Goal: Task Accomplishment & Management: Use online tool/utility

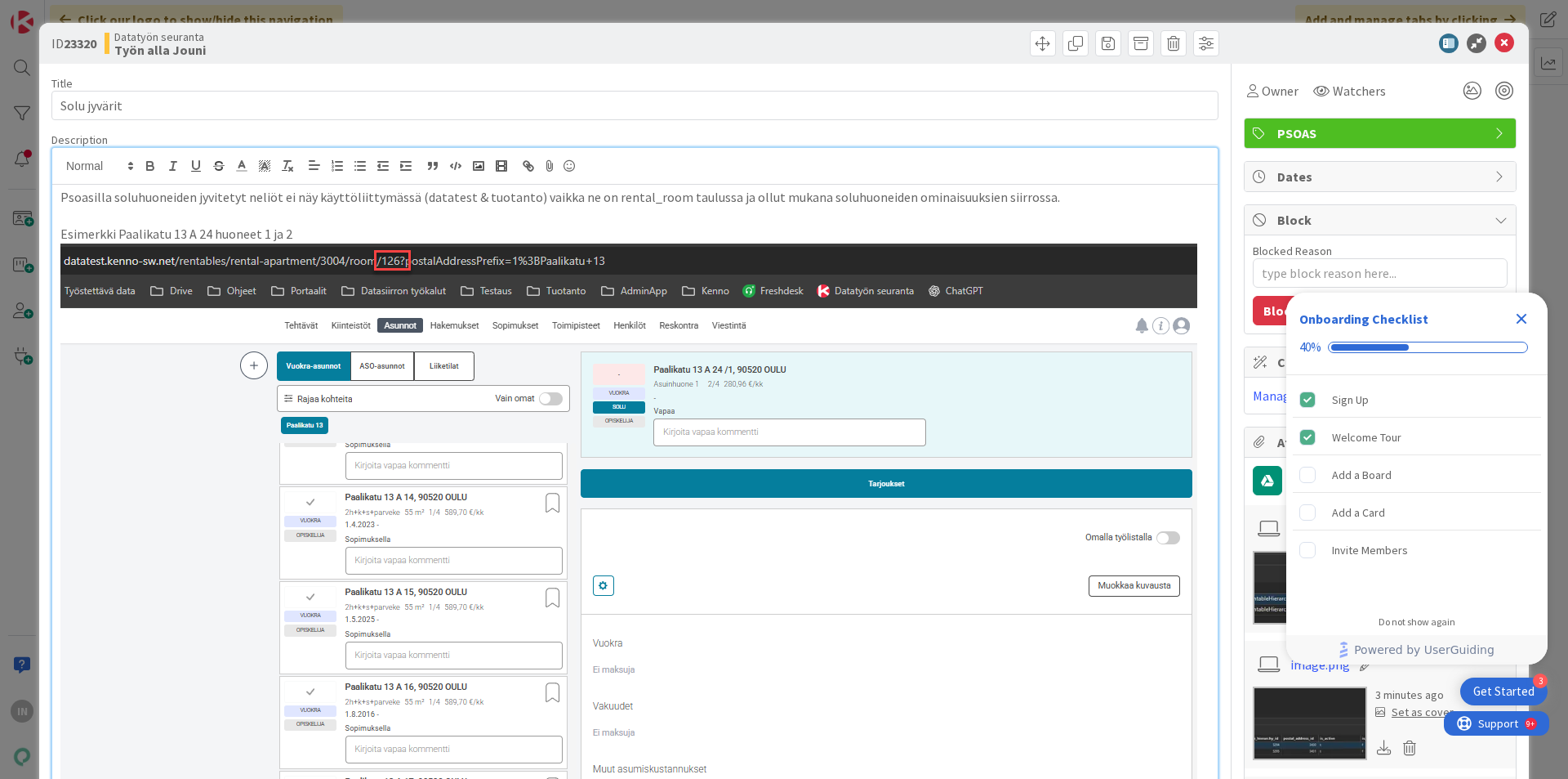
scroll to position [735, 0]
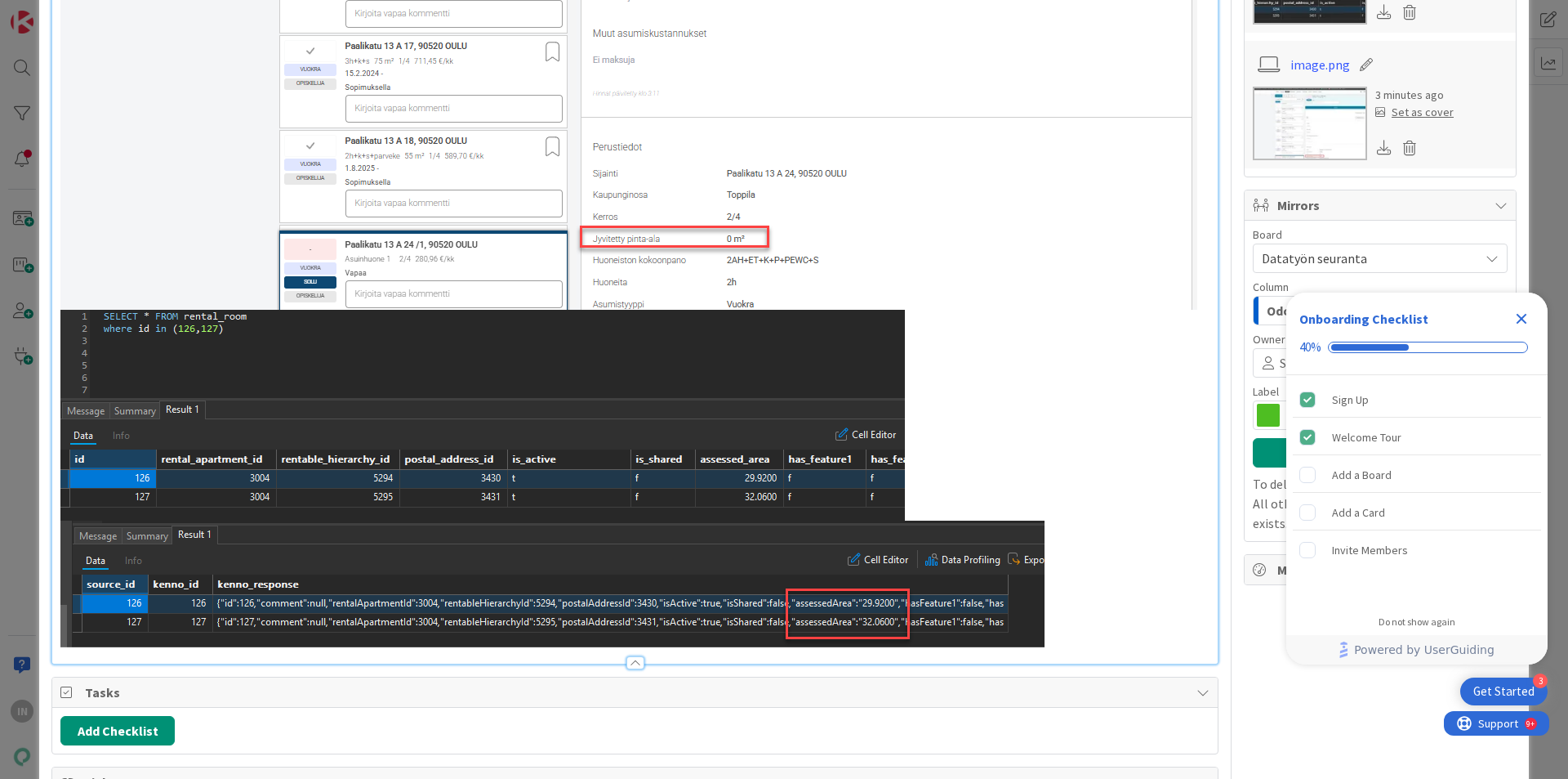
type textarea "x"
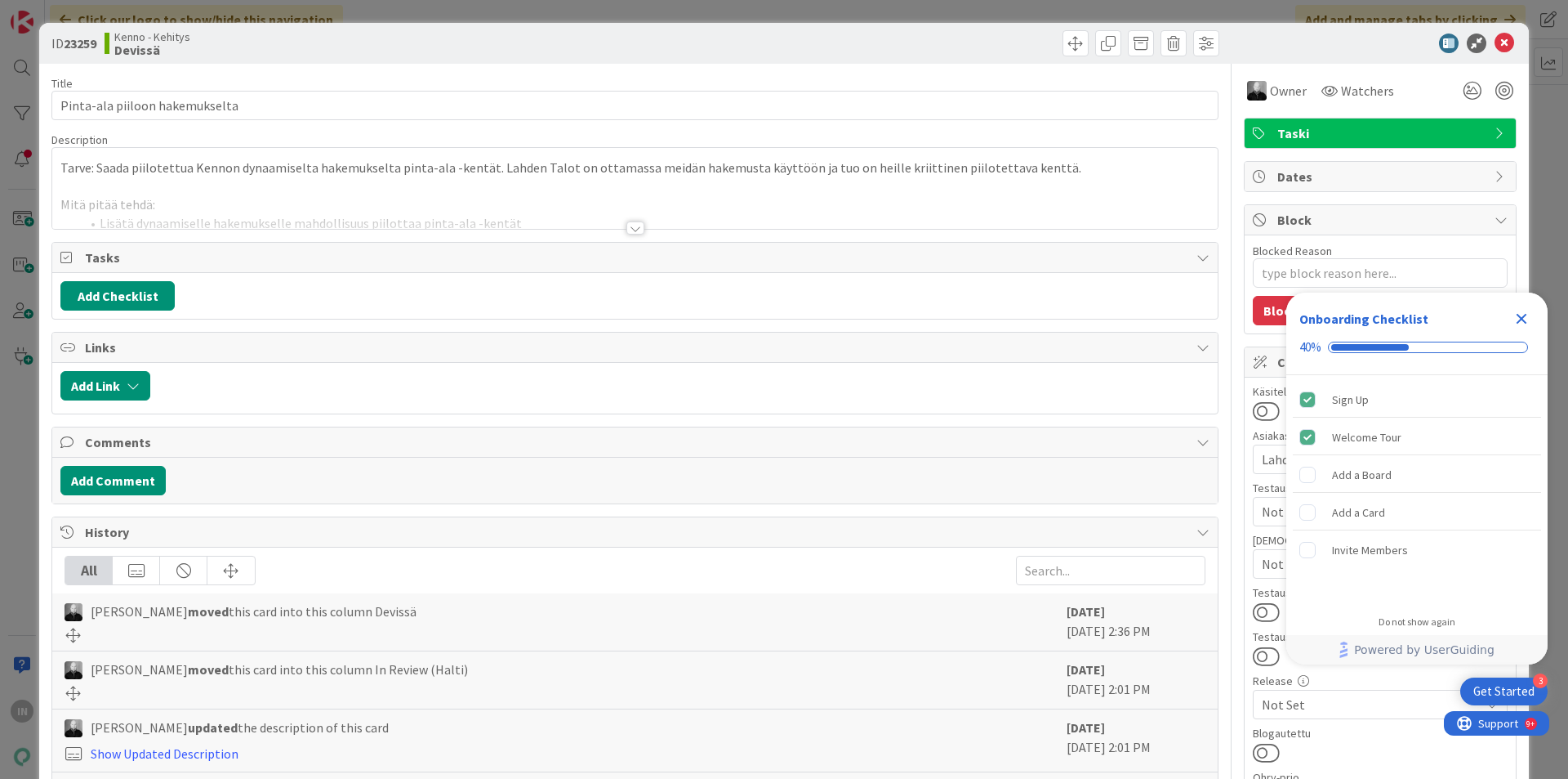
type textarea "x"
